Goal: Information Seeking & Learning: Learn about a topic

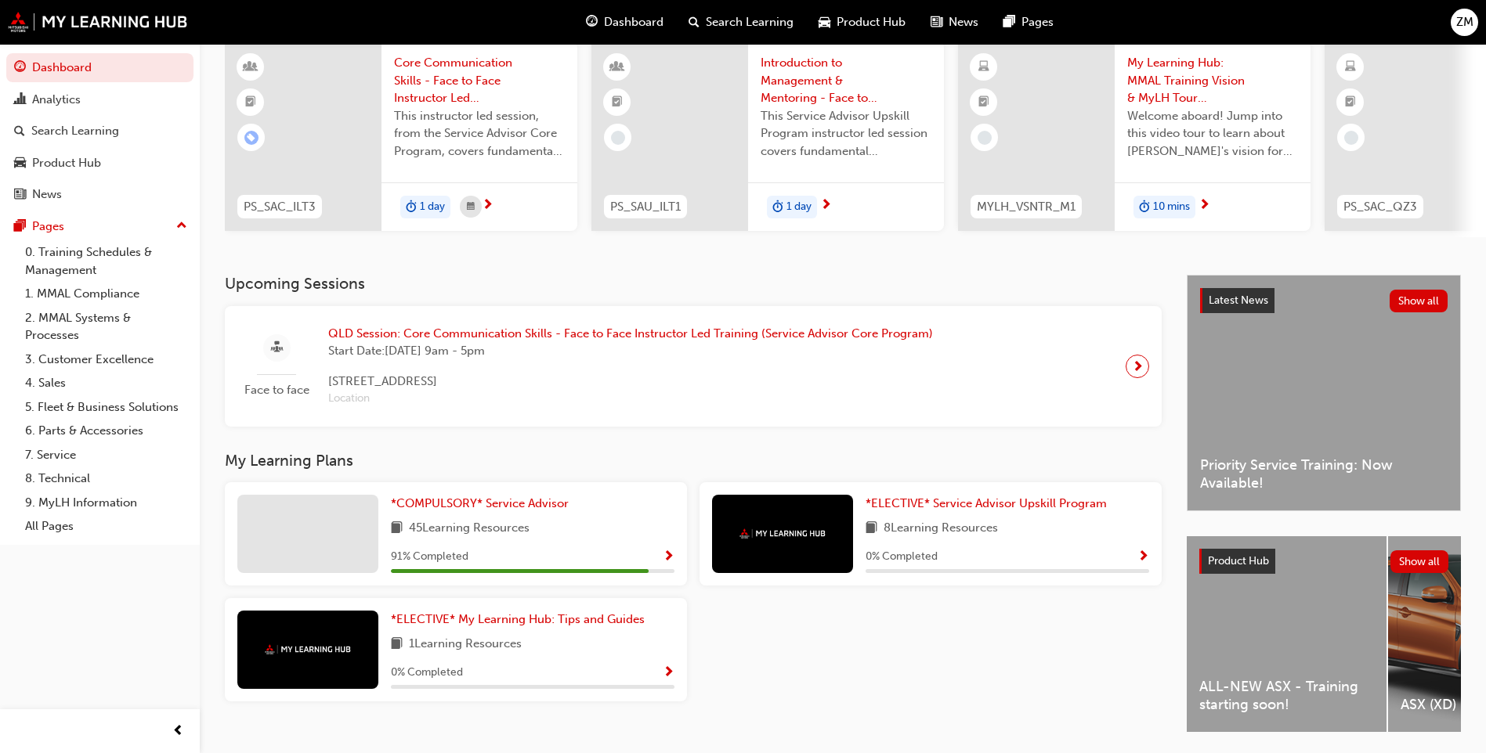
scroll to position [157, 0]
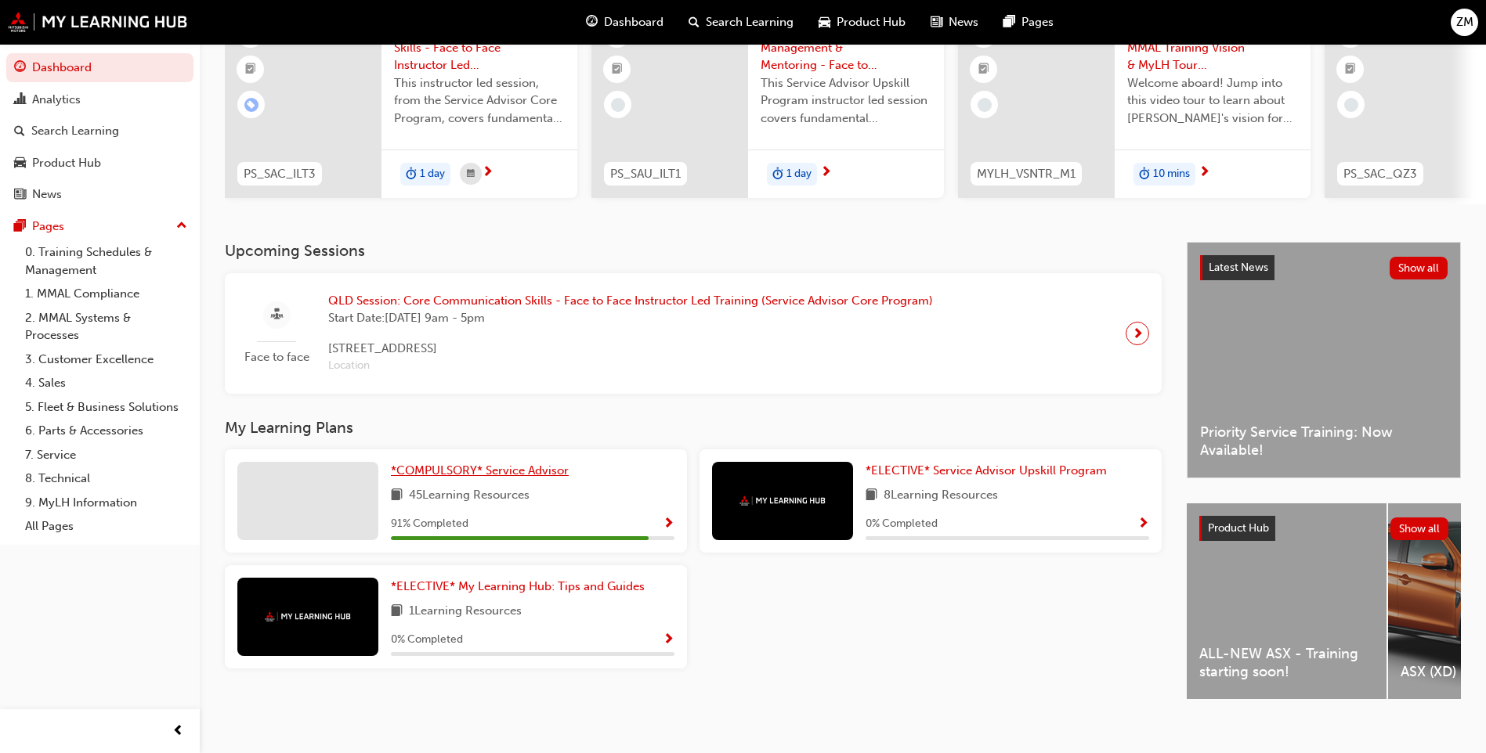
click at [495, 477] on span "*COMPULSORY* Service Advisor" at bounding box center [480, 471] width 178 height 14
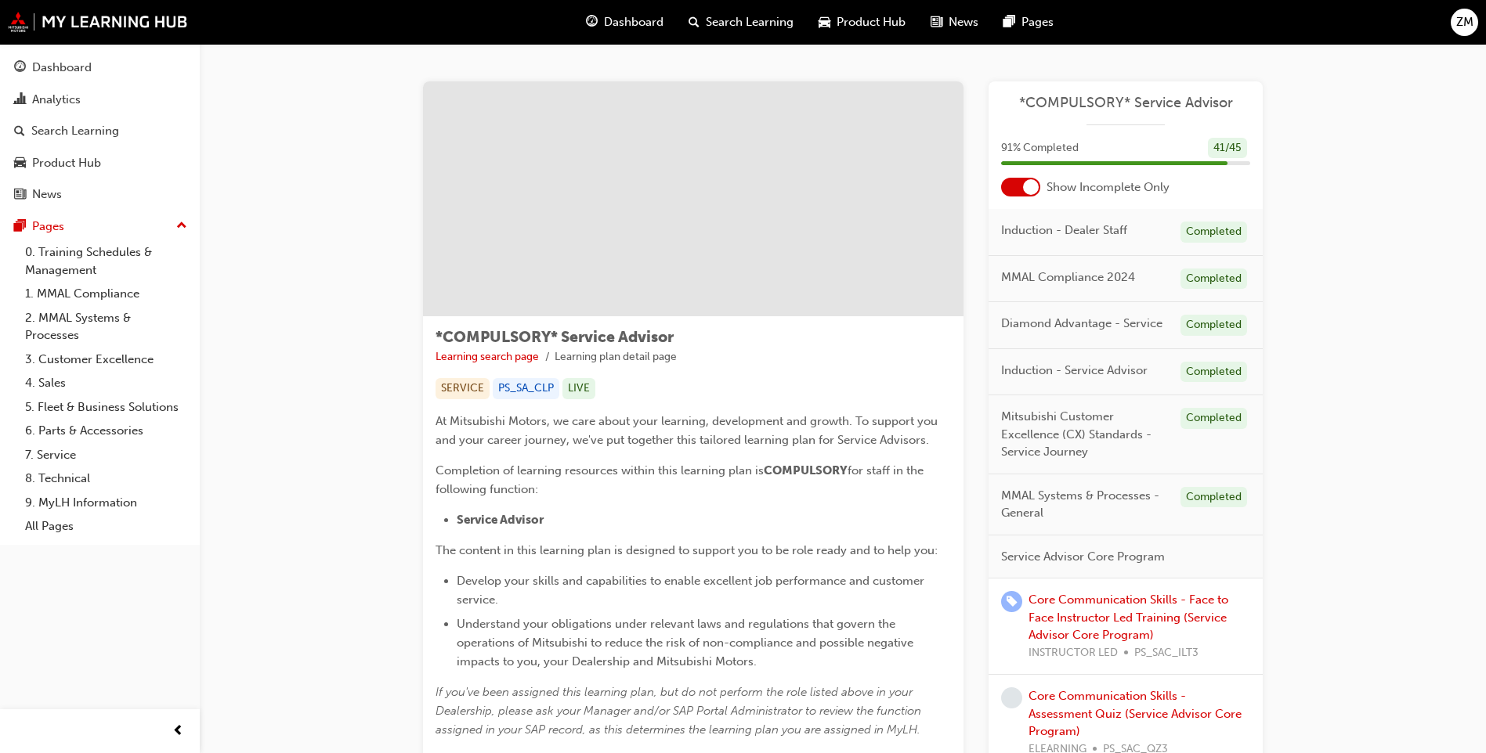
click at [630, 18] on span "Dashboard" at bounding box center [634, 22] width 60 height 18
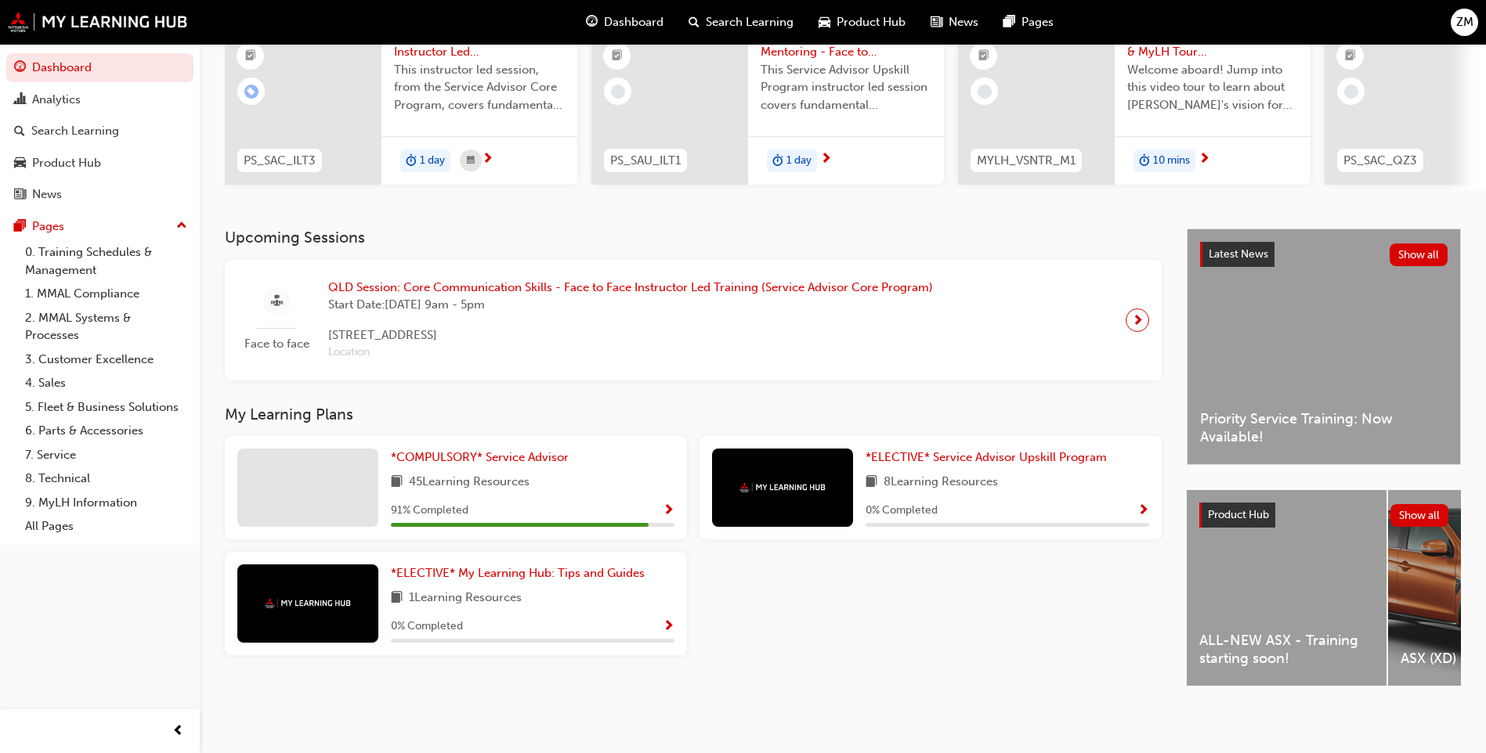
scroll to position [182, 0]
click at [514, 570] on span "*ELECTIVE* My Learning Hub: Tips and Guides" at bounding box center [518, 573] width 254 height 14
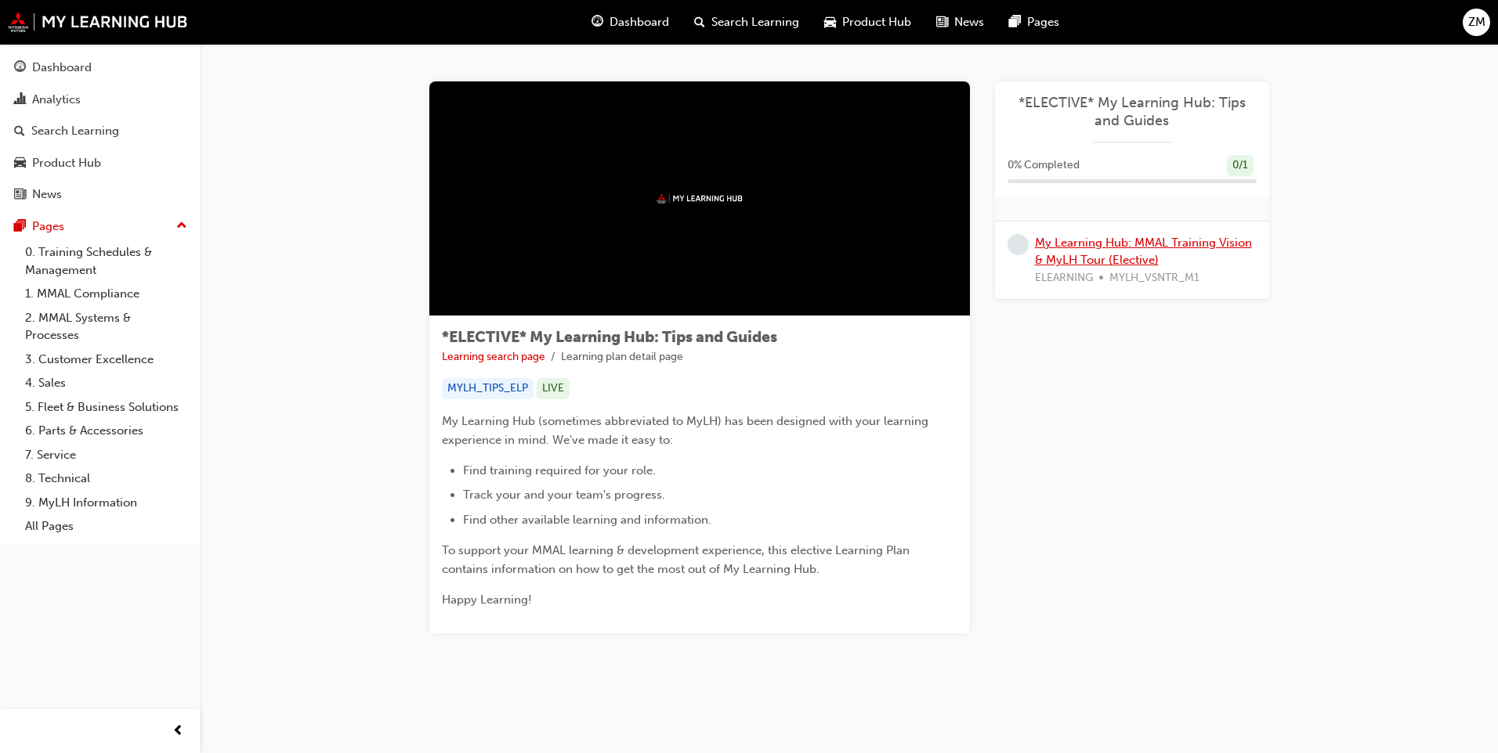
click at [1124, 244] on link "My Learning Hub: MMAL Training Vision & MyLH Tour (Elective)" at bounding box center [1143, 252] width 217 height 32
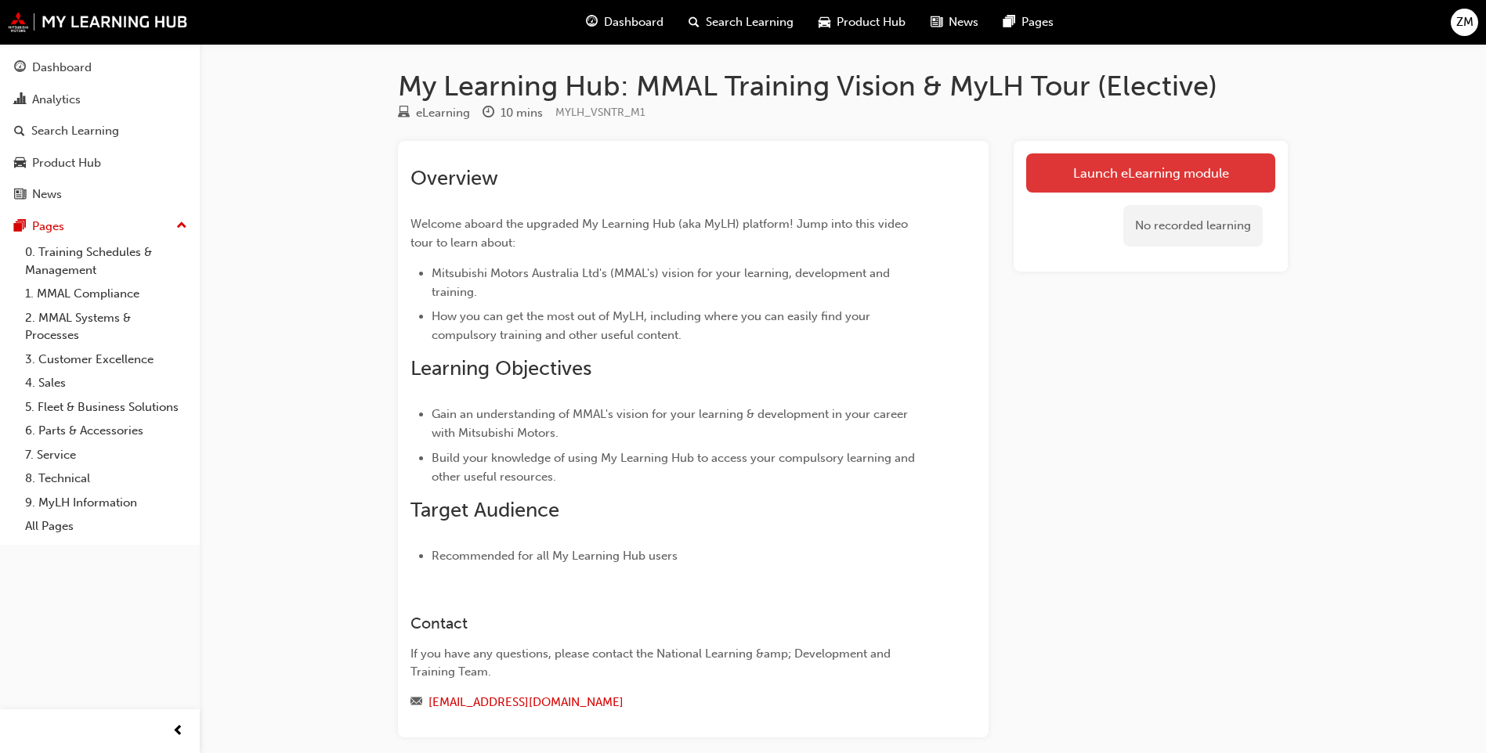
click at [1147, 179] on link "Launch eLearning module" at bounding box center [1150, 173] width 249 height 39
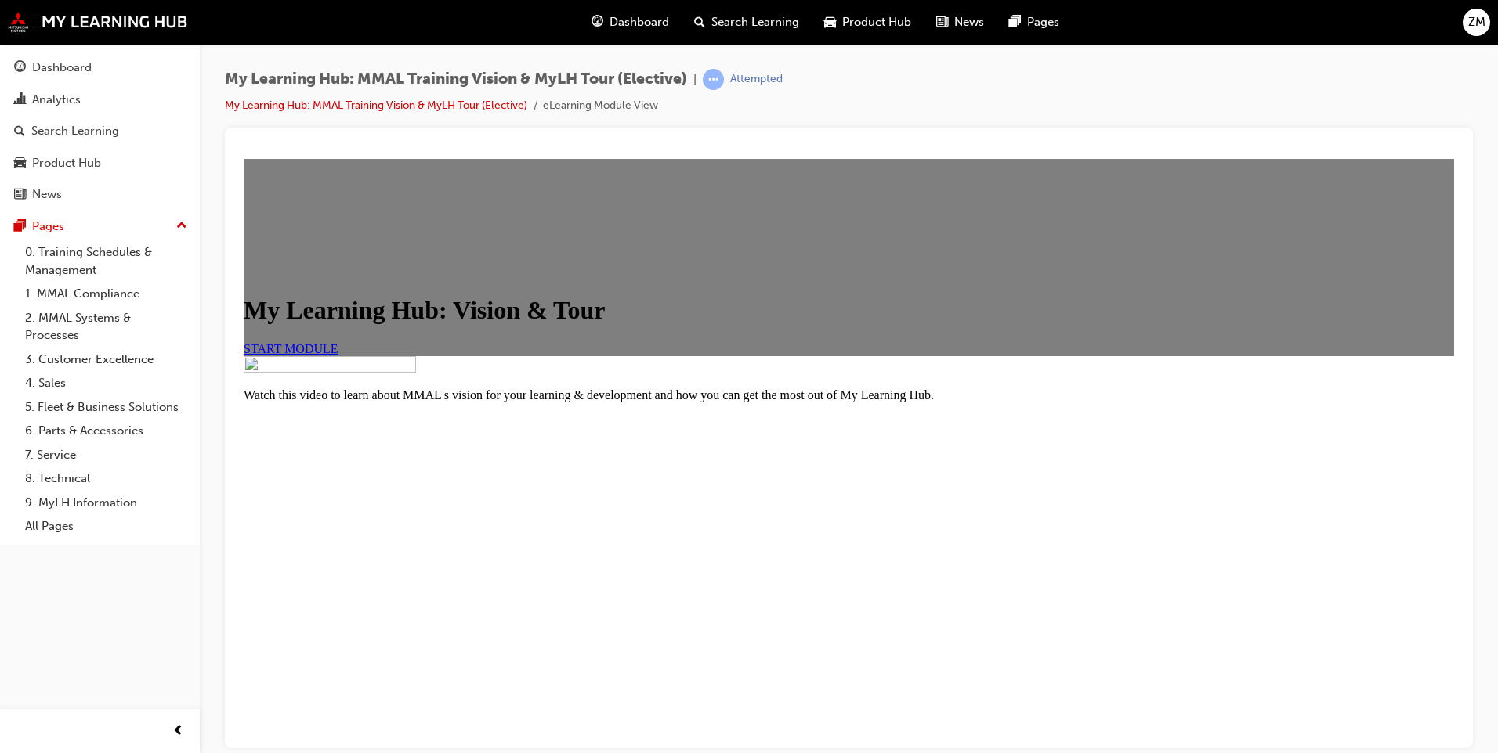
click at [338, 355] on span "START MODULE" at bounding box center [291, 347] width 95 height 13
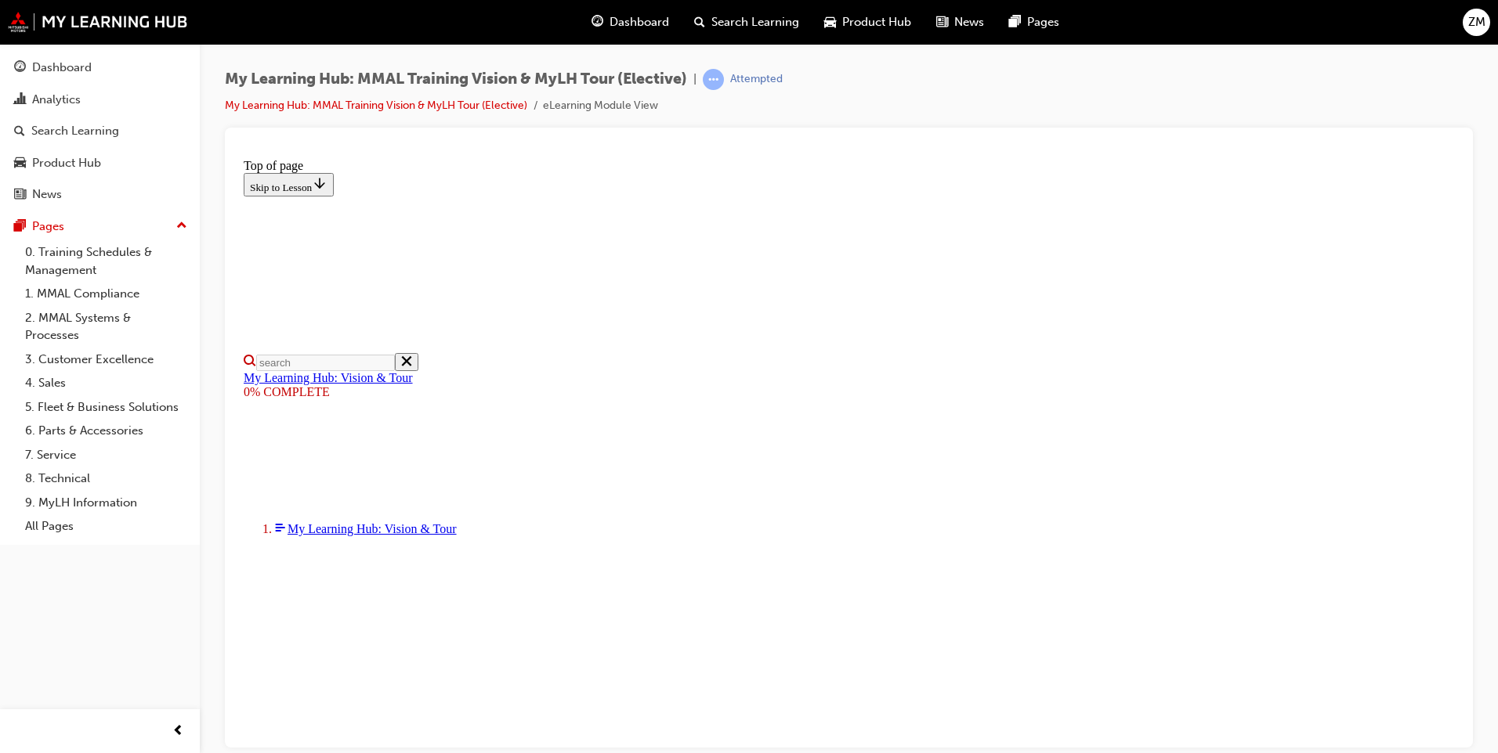
scroll to position [254, 0]
